Goal: Information Seeking & Learning: Understand process/instructions

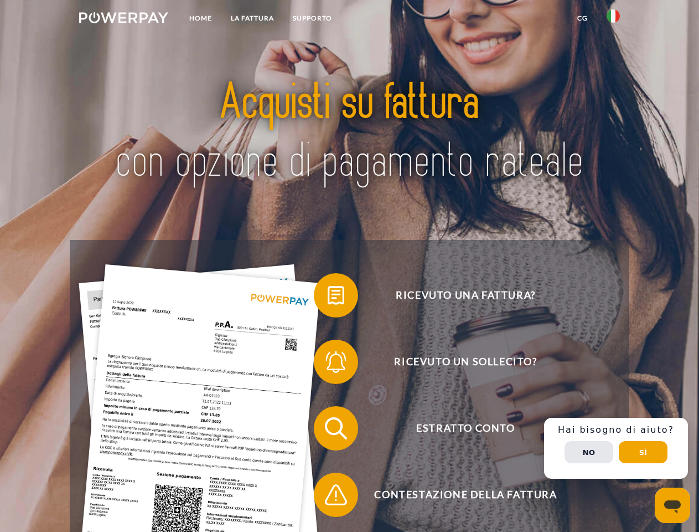
click at [123, 19] on img at bounding box center [123, 17] width 89 height 11
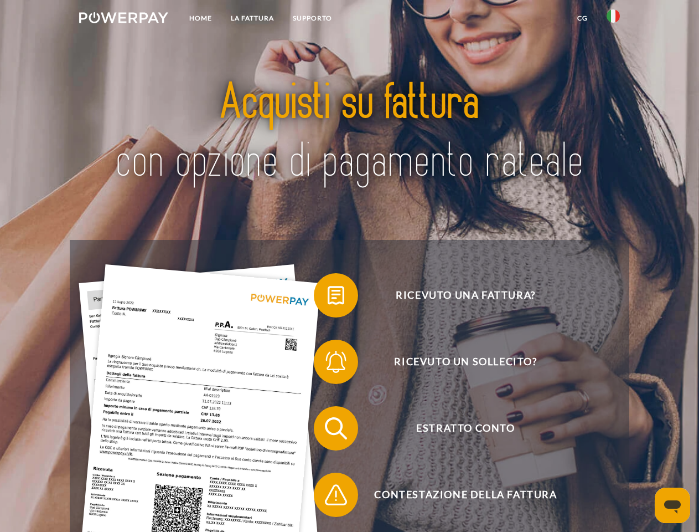
click at [614, 19] on img at bounding box center [613, 15] width 13 height 13
click at [583, 18] on link "CG" at bounding box center [582, 18] width 29 height 20
click at [328, 297] on span at bounding box center [319, 294] width 55 height 55
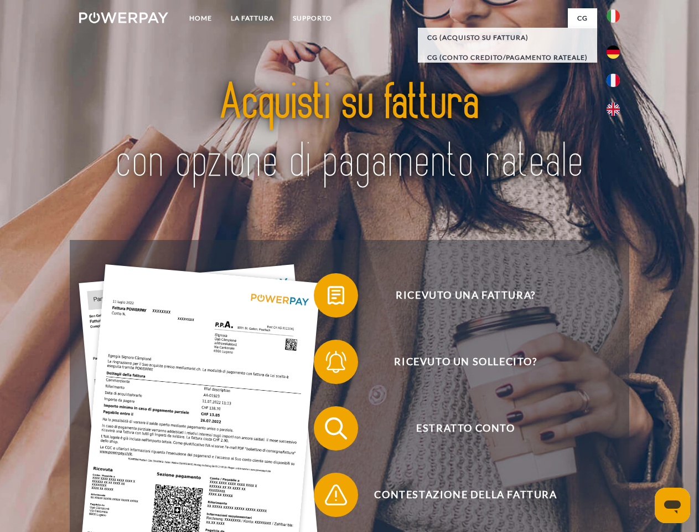
click at [328, 364] on span at bounding box center [319, 361] width 55 height 55
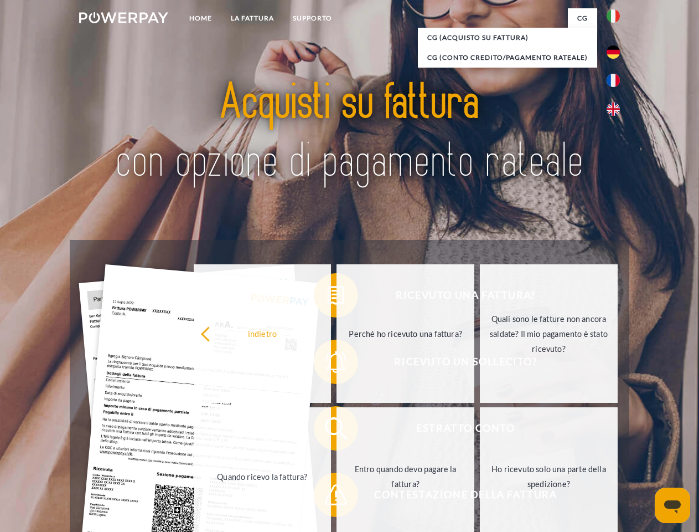
click at [337, 430] on link "Entro quando devo pagare la fattura?" at bounding box center [406, 476] width 138 height 138
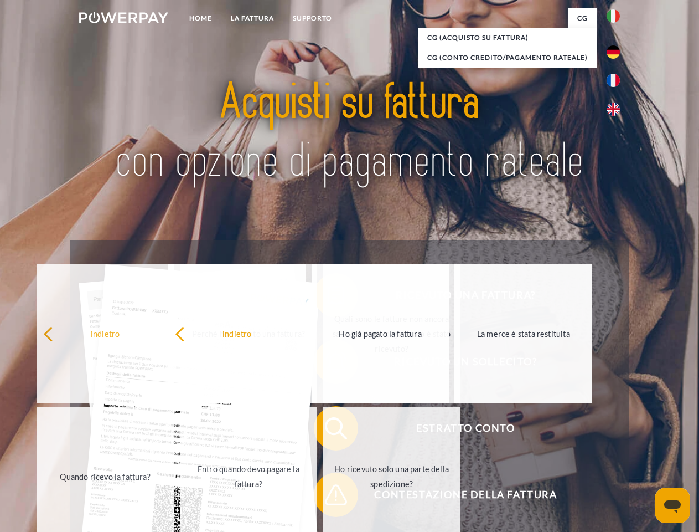
click at [328, 497] on span at bounding box center [319, 494] width 55 height 55
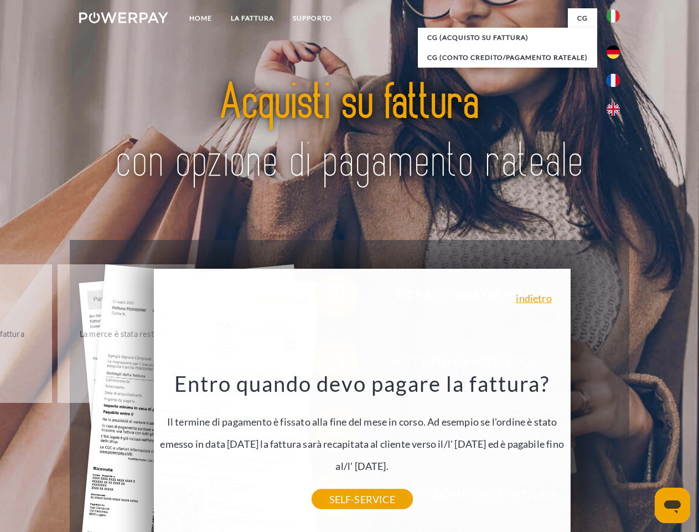
click at [616, 448] on div "Ricevuto una fattura? Ricevuto un sollecito? Estratto conto indietro" at bounding box center [349, 461] width 559 height 443
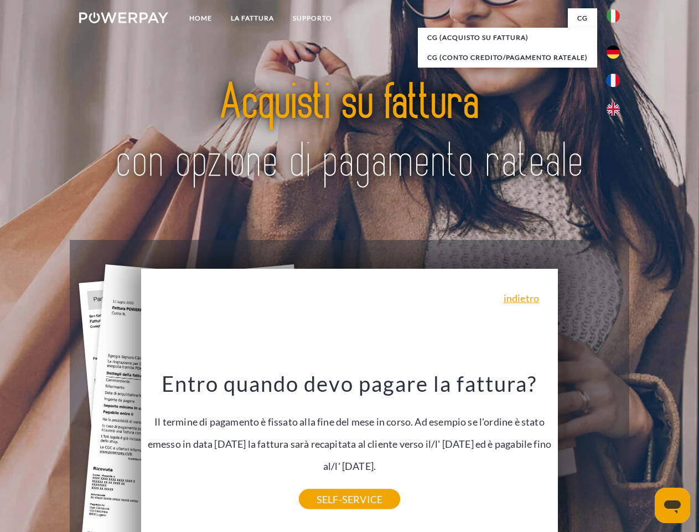
click at [589, 450] on span "Estratto conto" at bounding box center [465, 428] width 271 height 44
click at [644, 452] on header "Home LA FATTURA [GEOGRAPHIC_DATA]" at bounding box center [349, 382] width 699 height 765
